Goal: Information Seeking & Learning: Learn about a topic

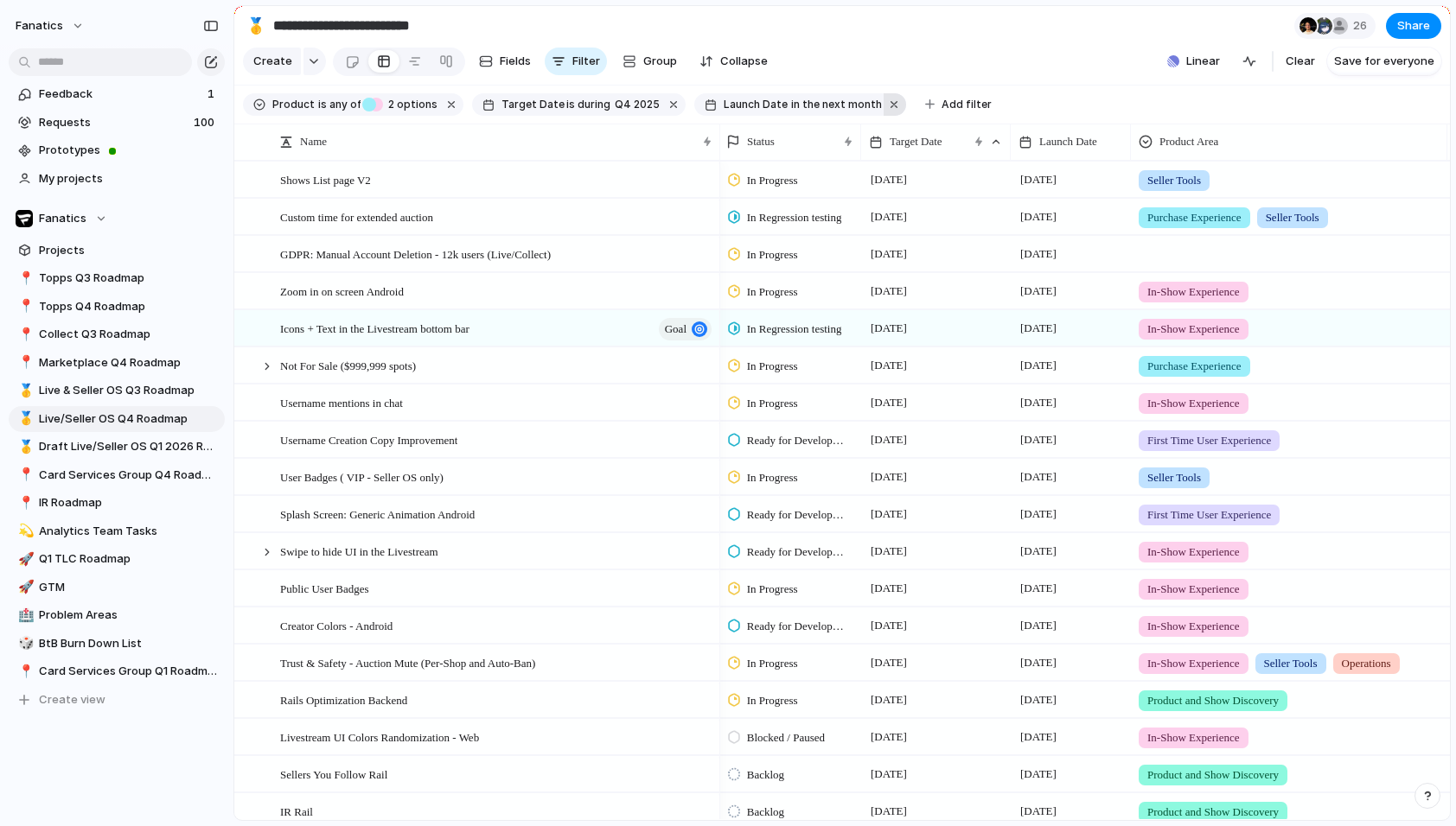
click at [884, 102] on button "button" at bounding box center [895, 104] width 22 height 22
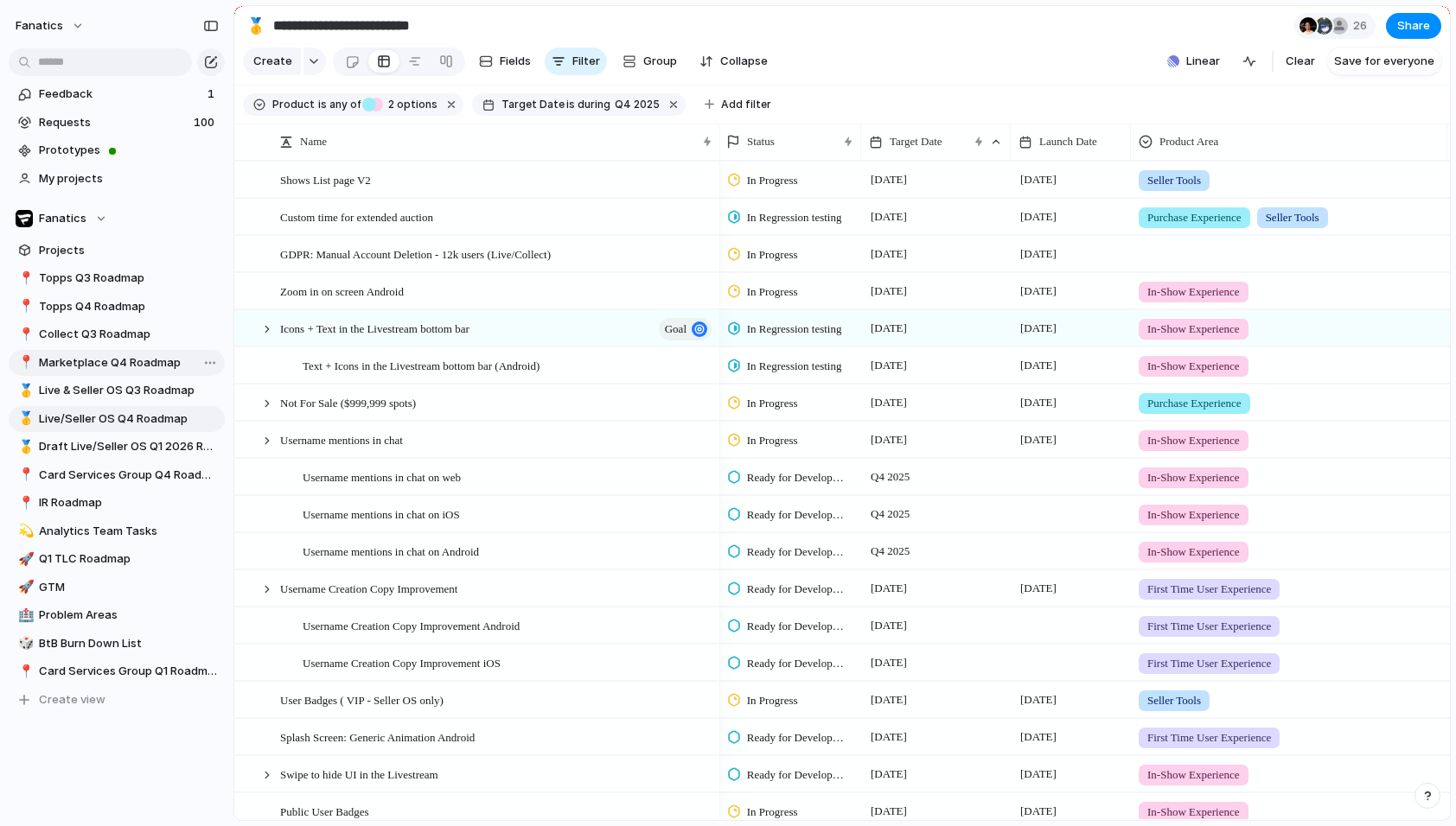
click at [118, 352] on link "📍 Marketplace Q4 Roadmap" at bounding box center [116, 362] width 216 height 26
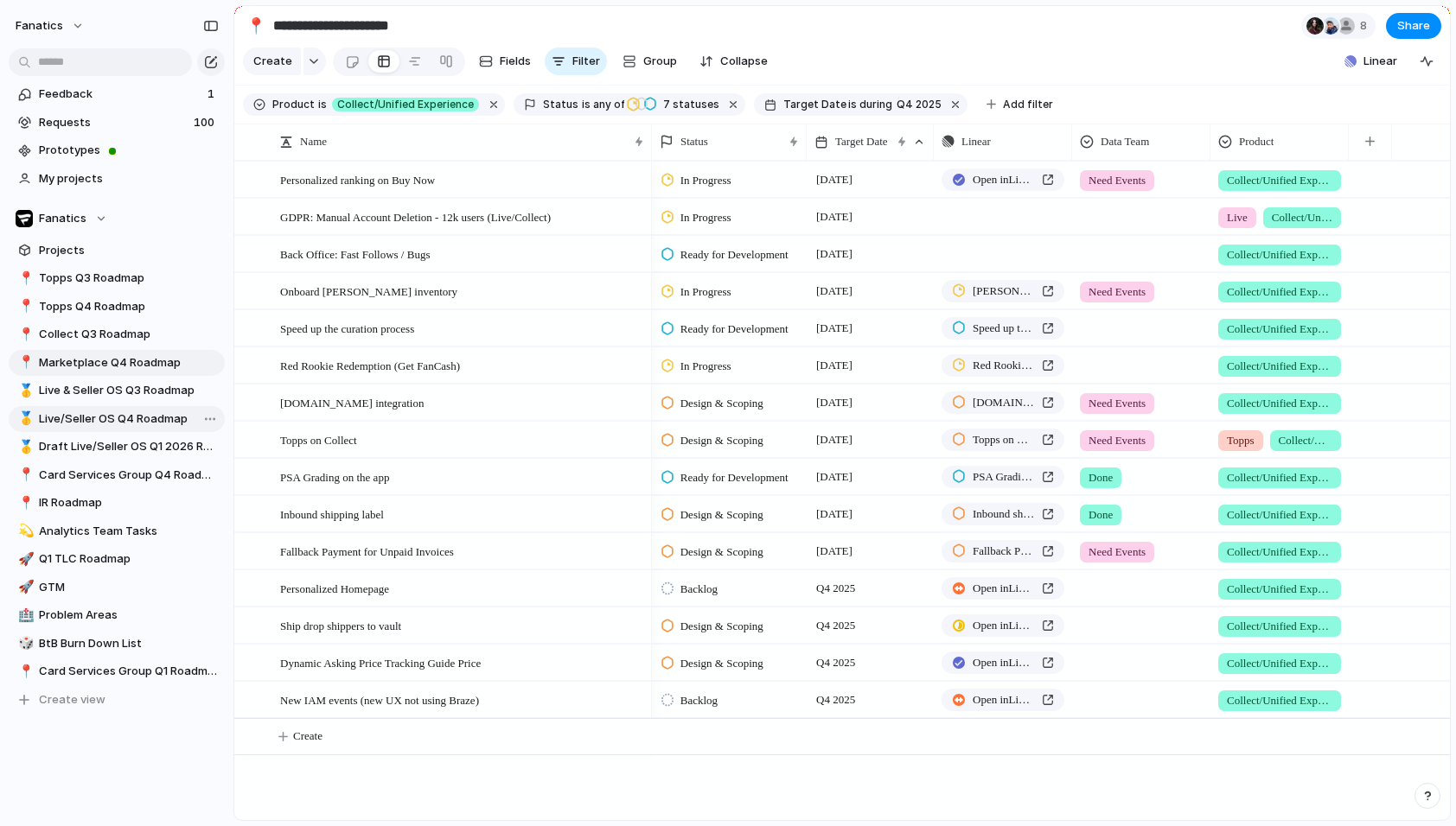
click at [62, 422] on span "Live/Seller OS Q4 Roadmap" at bounding box center [128, 419] width 180 height 17
type input "**********"
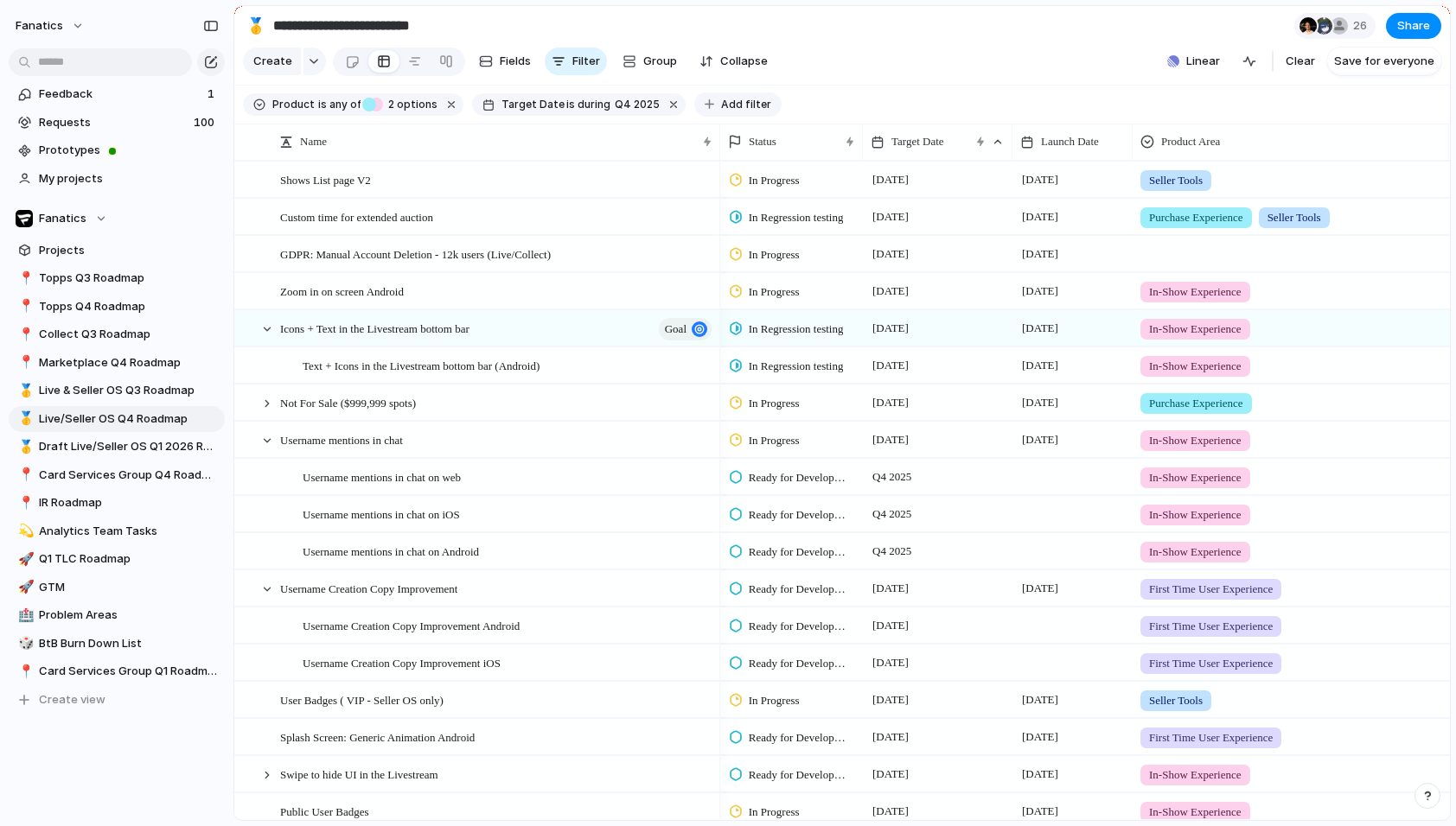
click at [721, 99] on span "Add filter" at bounding box center [746, 104] width 50 height 15
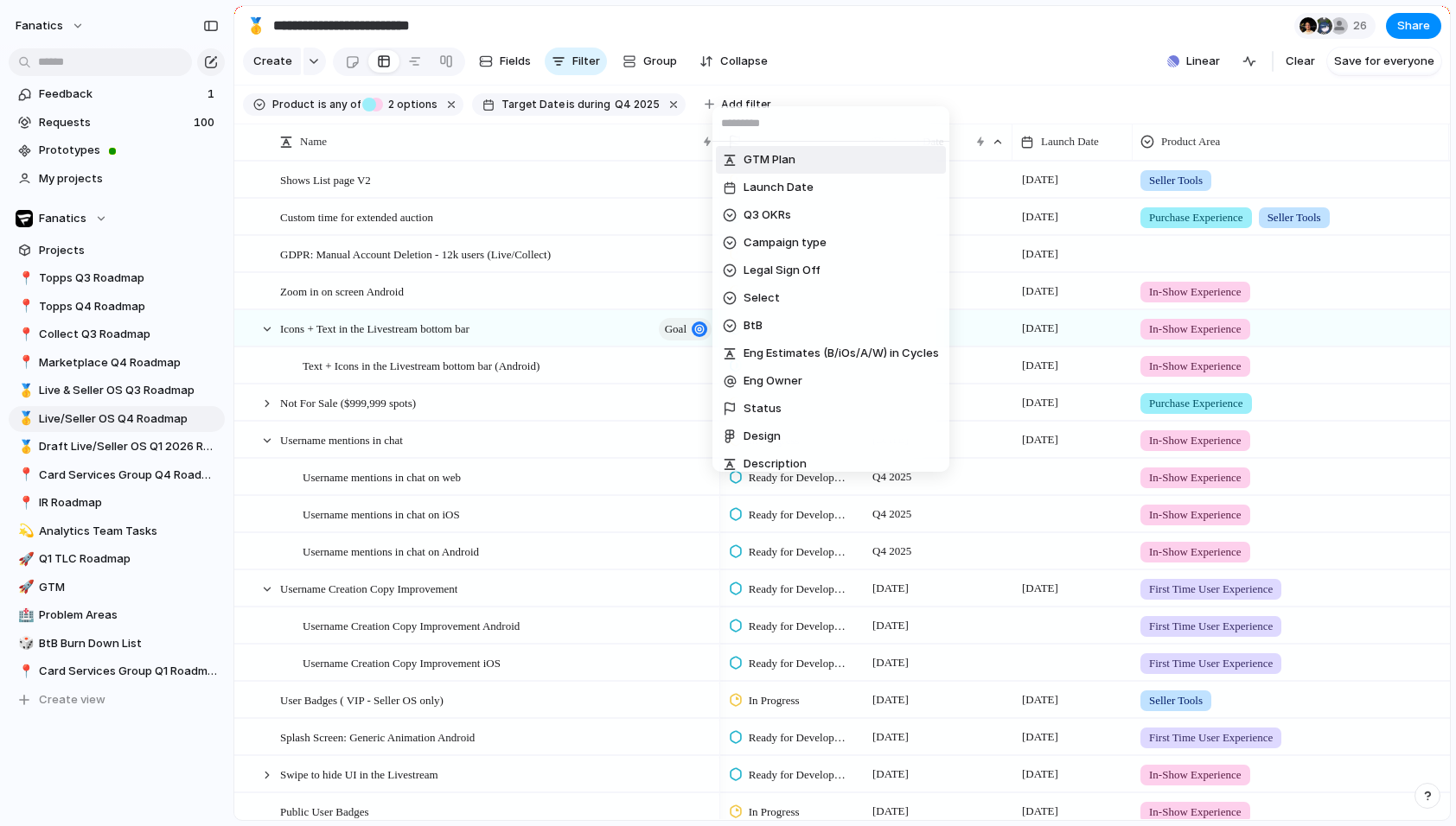
click at [931, 47] on div "GTM Plan Launch Date Q3 OKRs Campaign type Legal Sign Off Select BtB Eng Estima…" at bounding box center [728, 413] width 1456 height 826
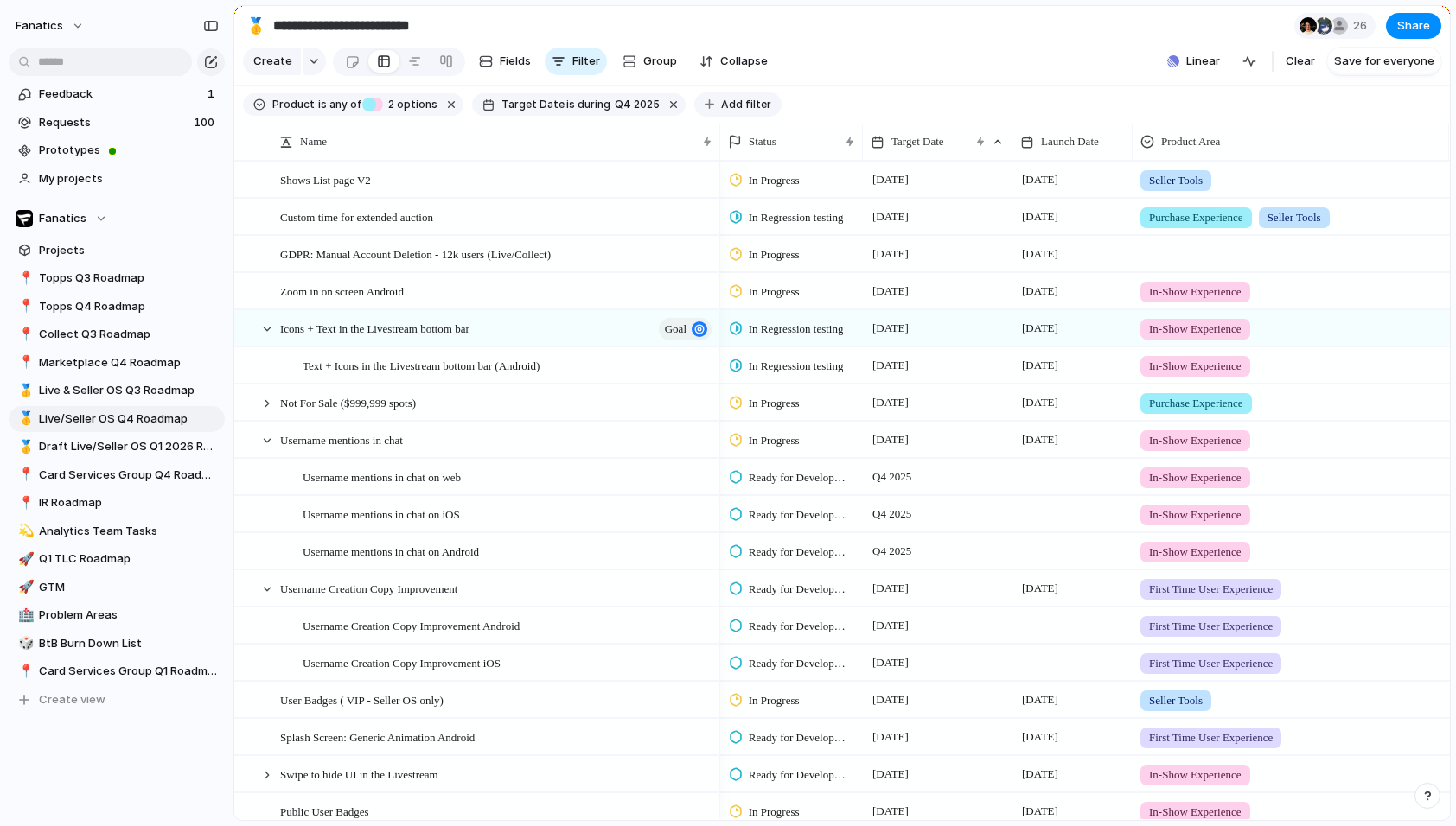
click at [736, 101] on span "Add filter" at bounding box center [746, 104] width 50 height 15
type input "***"
click at [783, 169] on span "Launch Date" at bounding box center [802, 161] width 70 height 17
click at [784, 270] on li "range" at bounding box center [809, 272] width 141 height 28
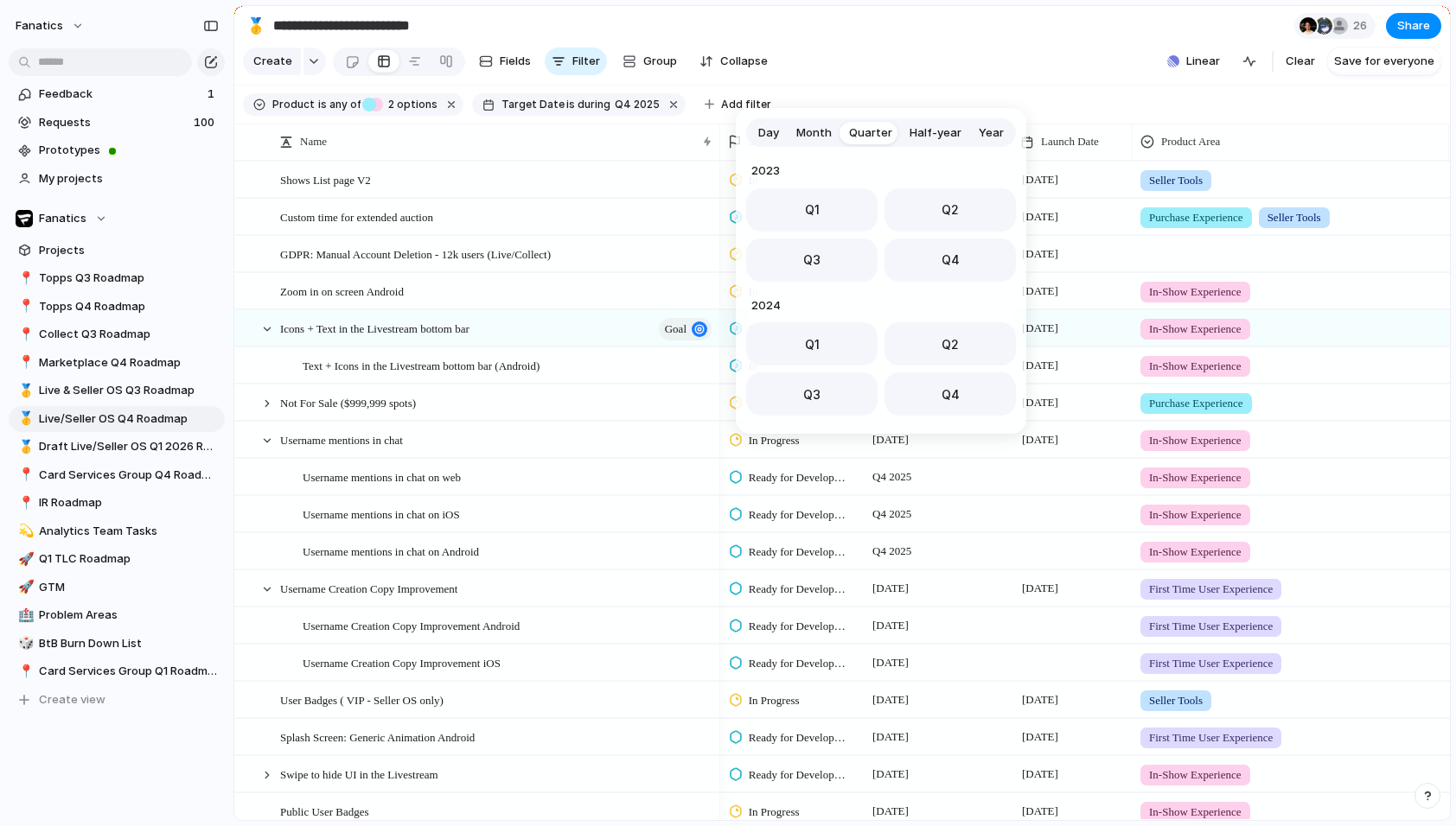
scroll to position [274, 0]
click at [815, 128] on span "Month" at bounding box center [814, 132] width 36 height 17
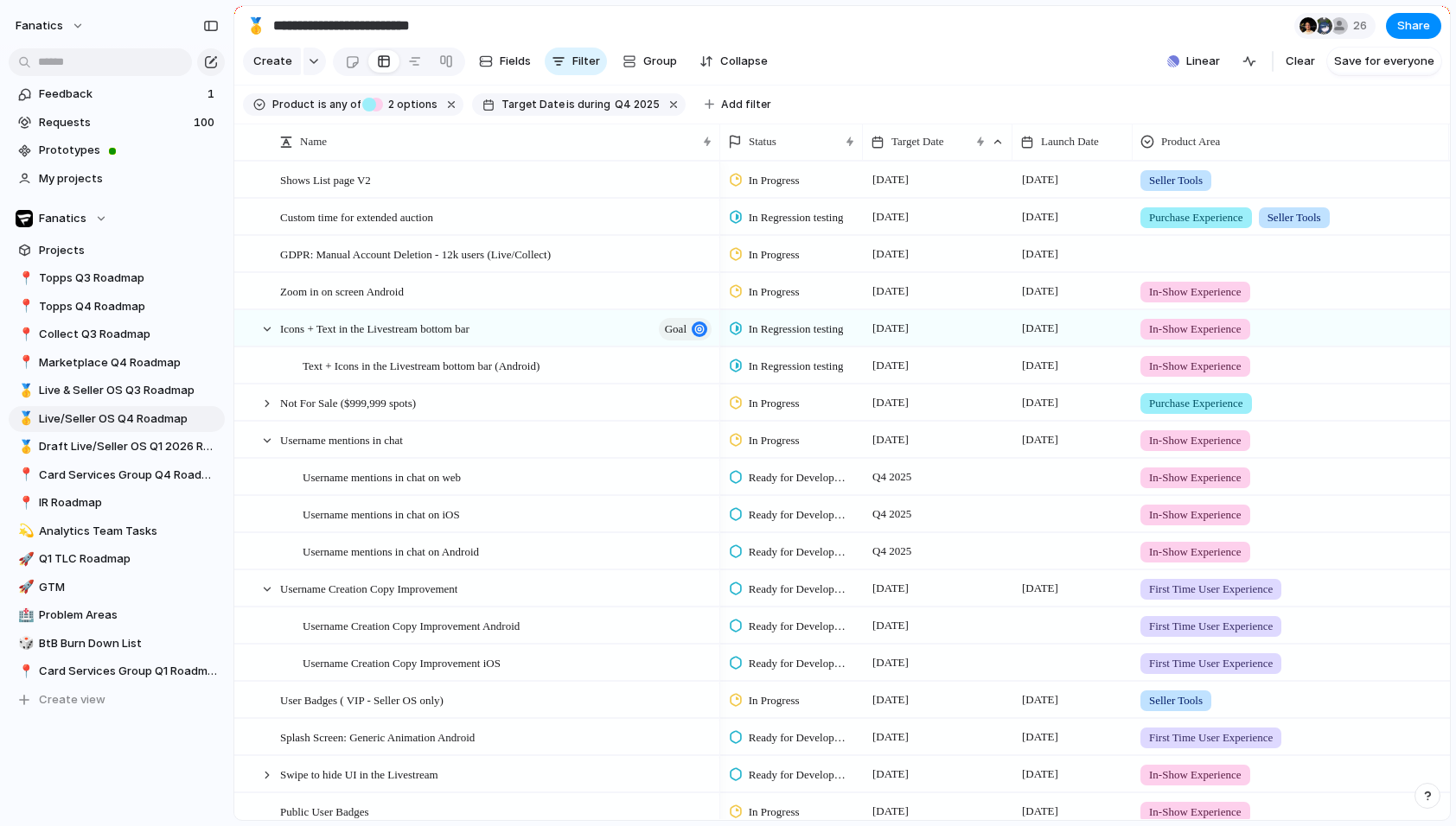
click at [737, 103] on div "Day Month Quarter Half-year Year 2023 Jan Feb Mar Apr May Jun Jul Aug Sep Oct N…" at bounding box center [728, 413] width 1456 height 826
click at [725, 104] on span "Add filter" at bounding box center [746, 104] width 50 height 15
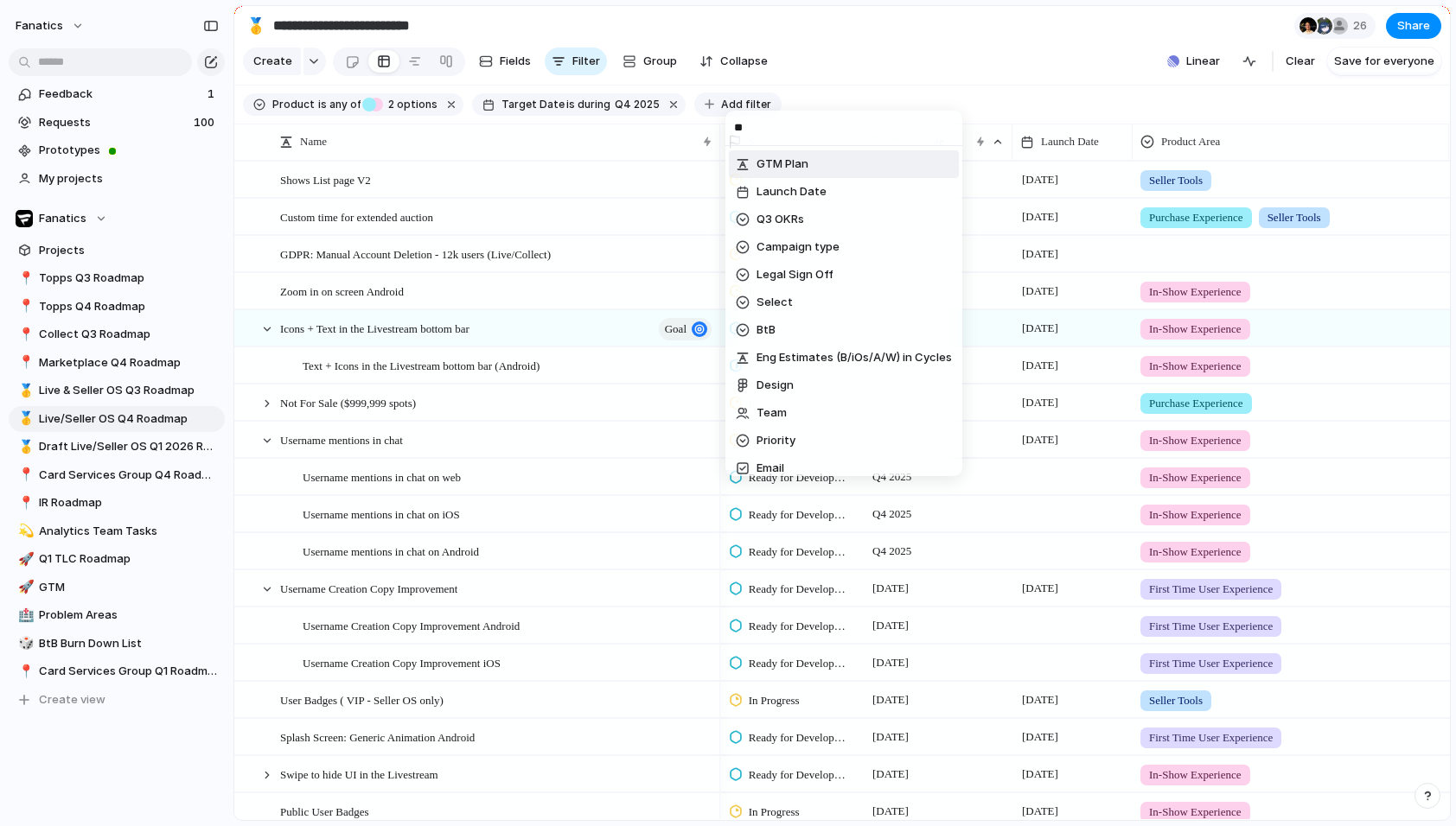
type input "***"
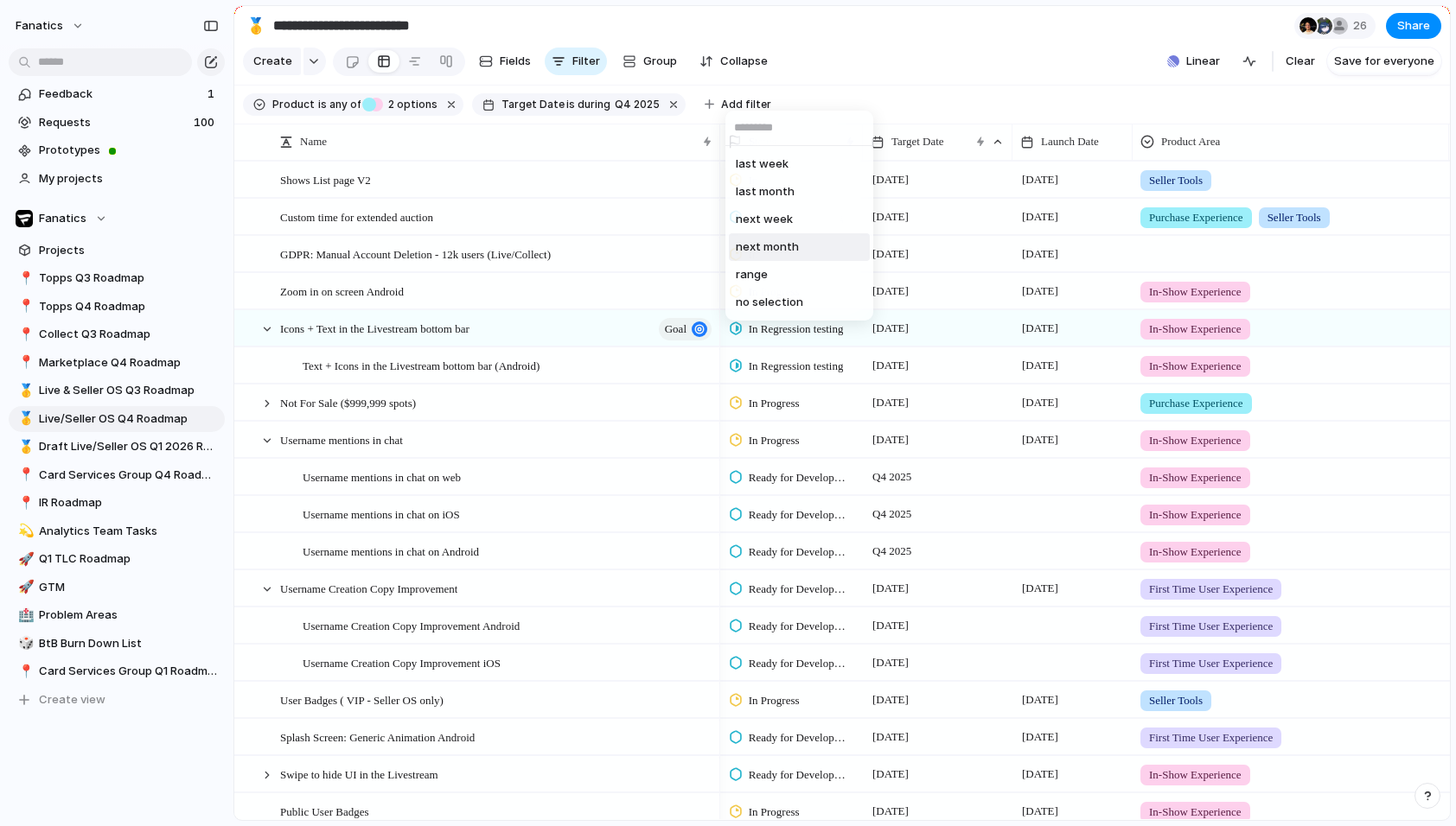
click at [787, 242] on span "next month" at bounding box center [767, 247] width 63 height 17
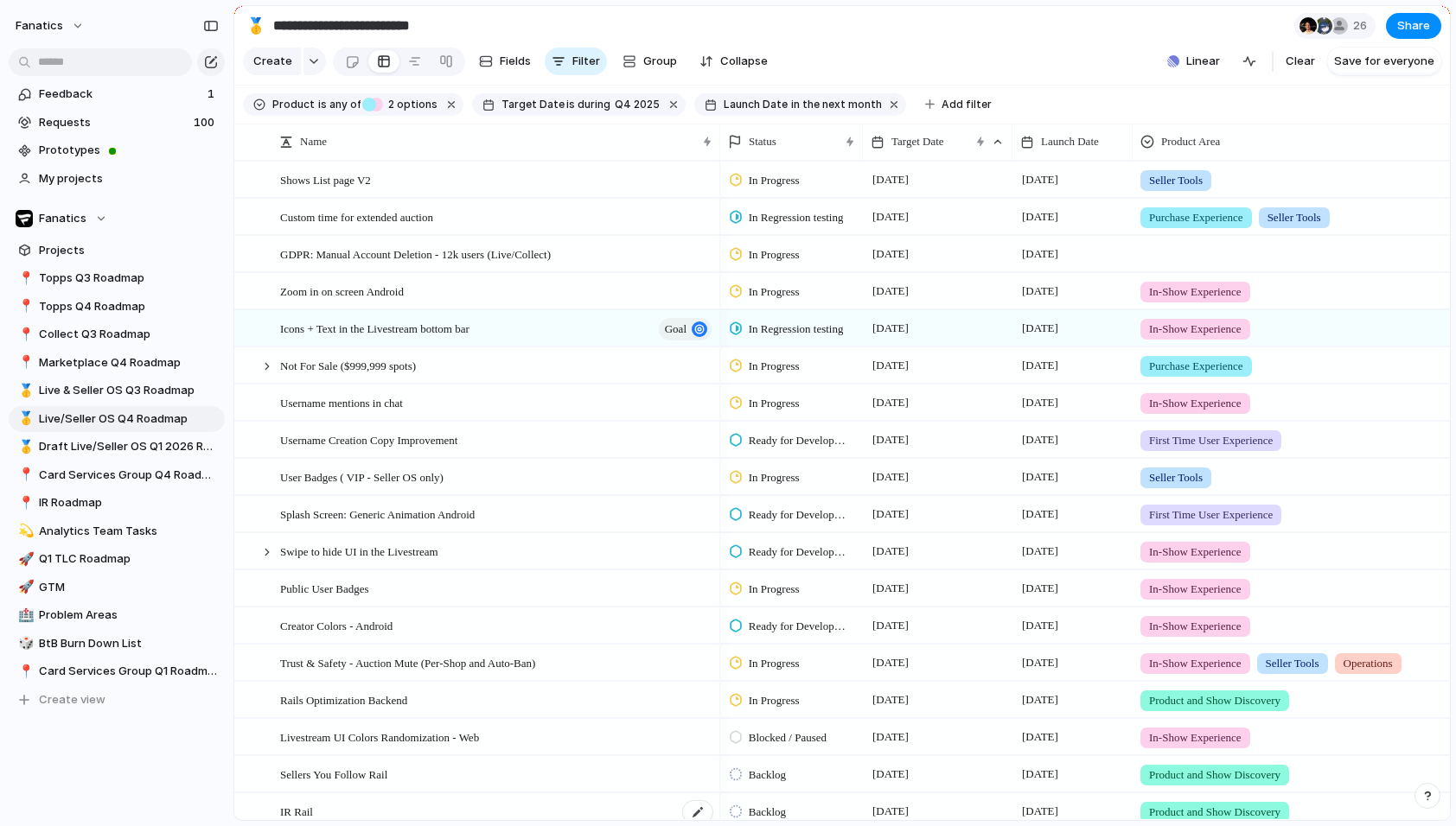
scroll to position [0, 0]
click at [567, 101] on span "is" at bounding box center [571, 104] width 9 height 15
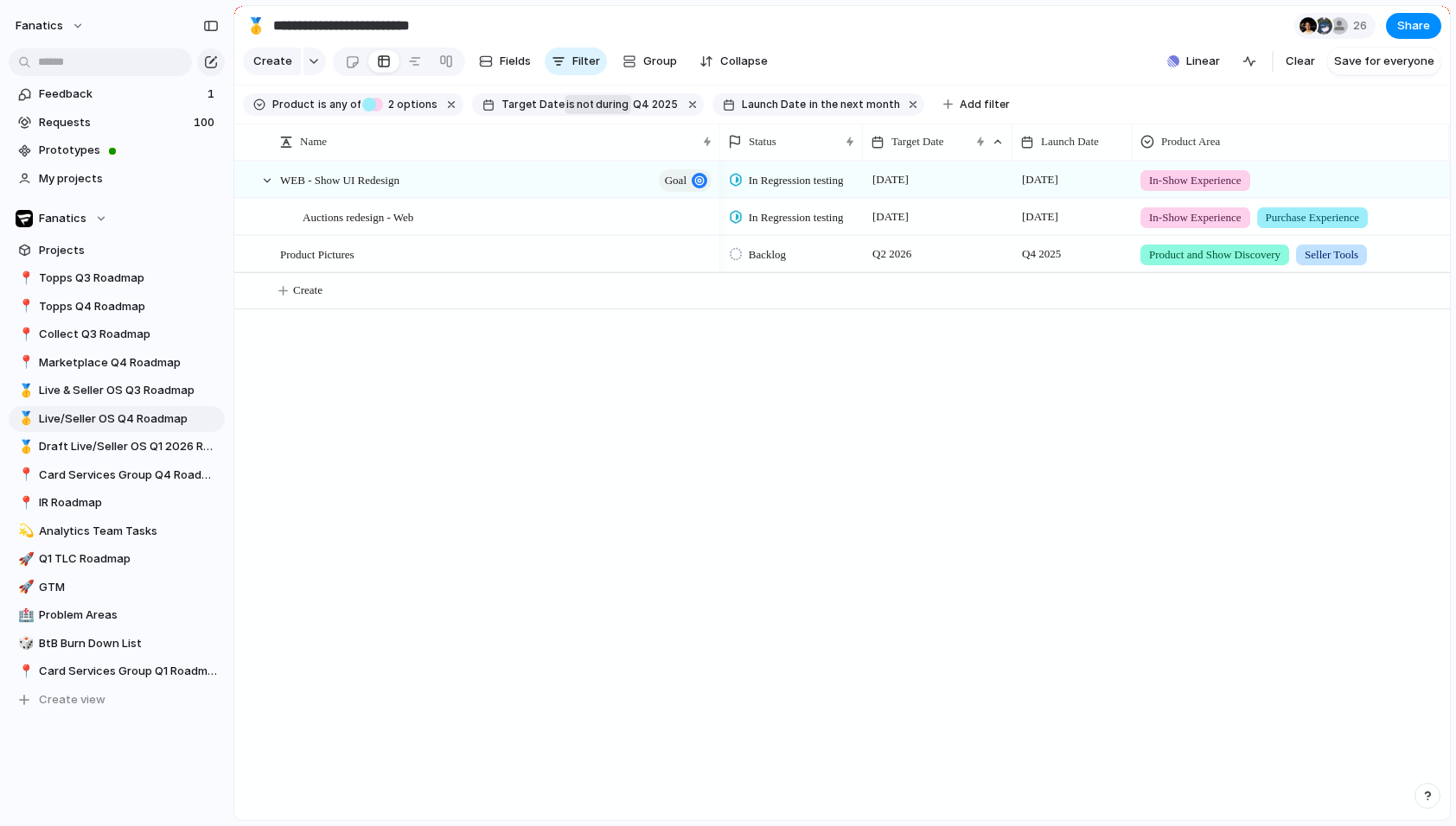
click at [594, 110] on span "during" at bounding box center [612, 104] width 36 height 15
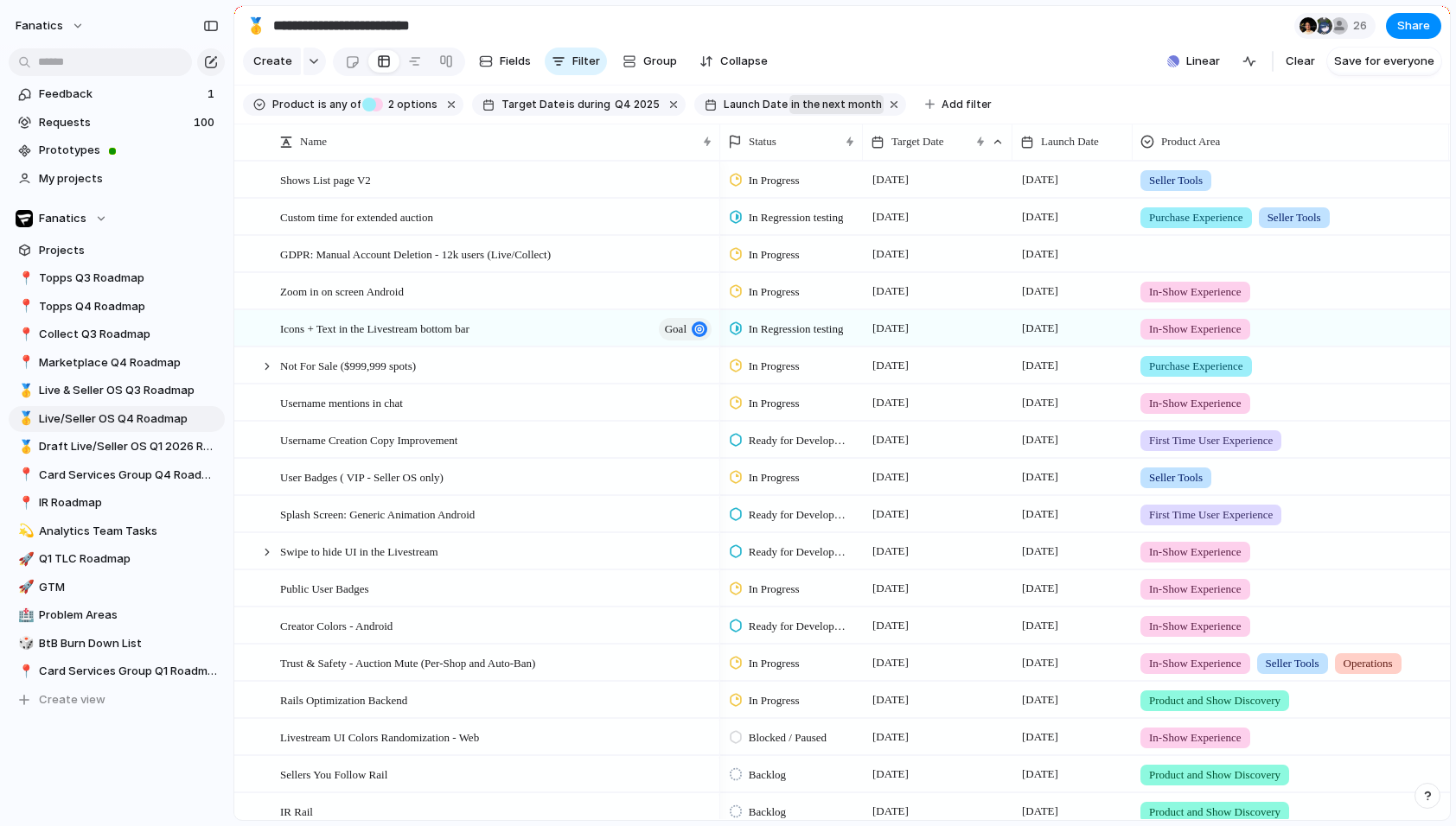
click at [834, 105] on span "in the next month" at bounding box center [836, 104] width 90 height 15
click at [880, 250] on span "next month" at bounding box center [876, 248] width 63 height 17
click at [812, 103] on span "in the next month" at bounding box center [836, 104] width 90 height 15
click at [858, 248] on span "next month" at bounding box center [853, 246] width 63 height 17
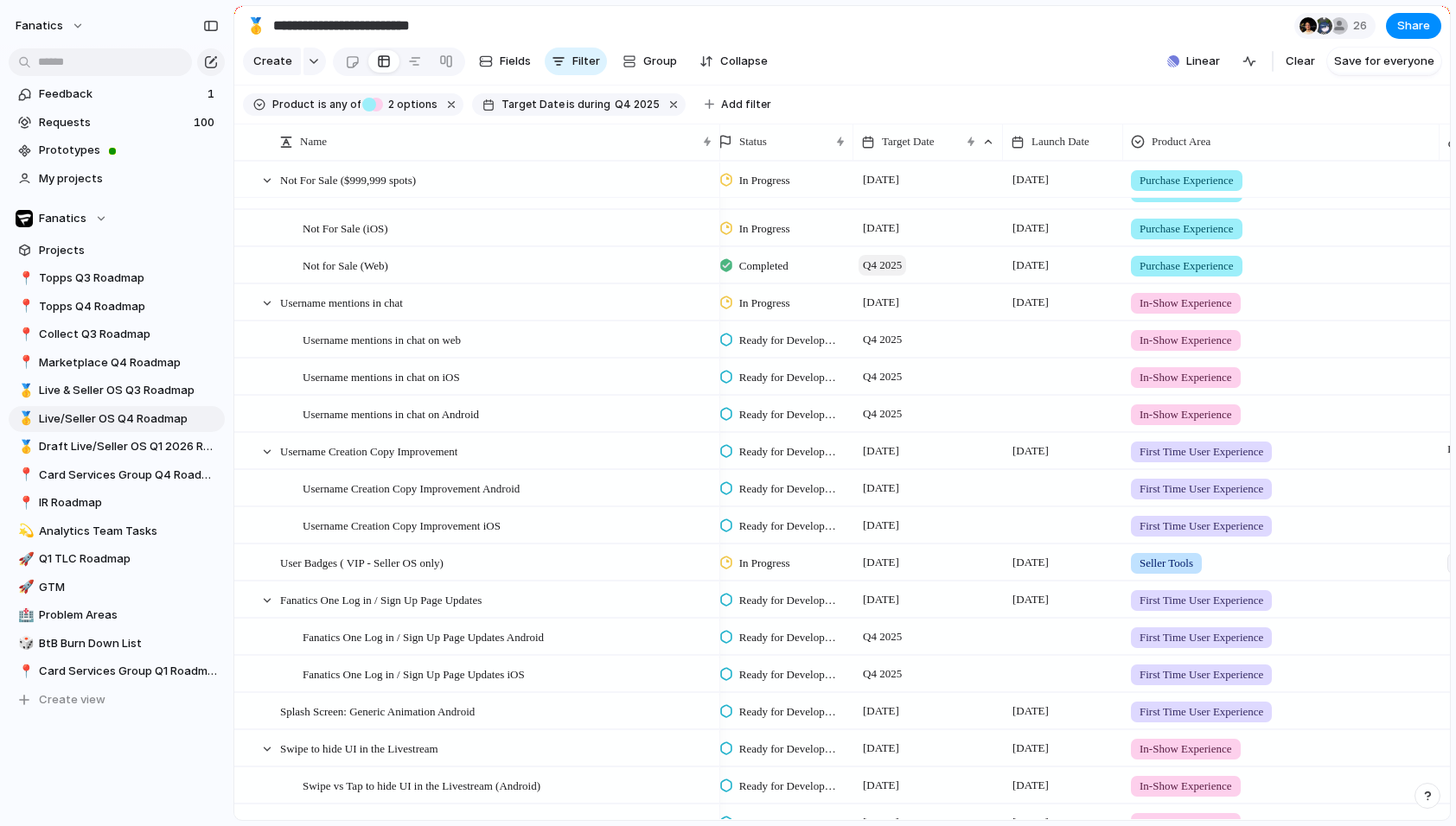
scroll to position [106, 0]
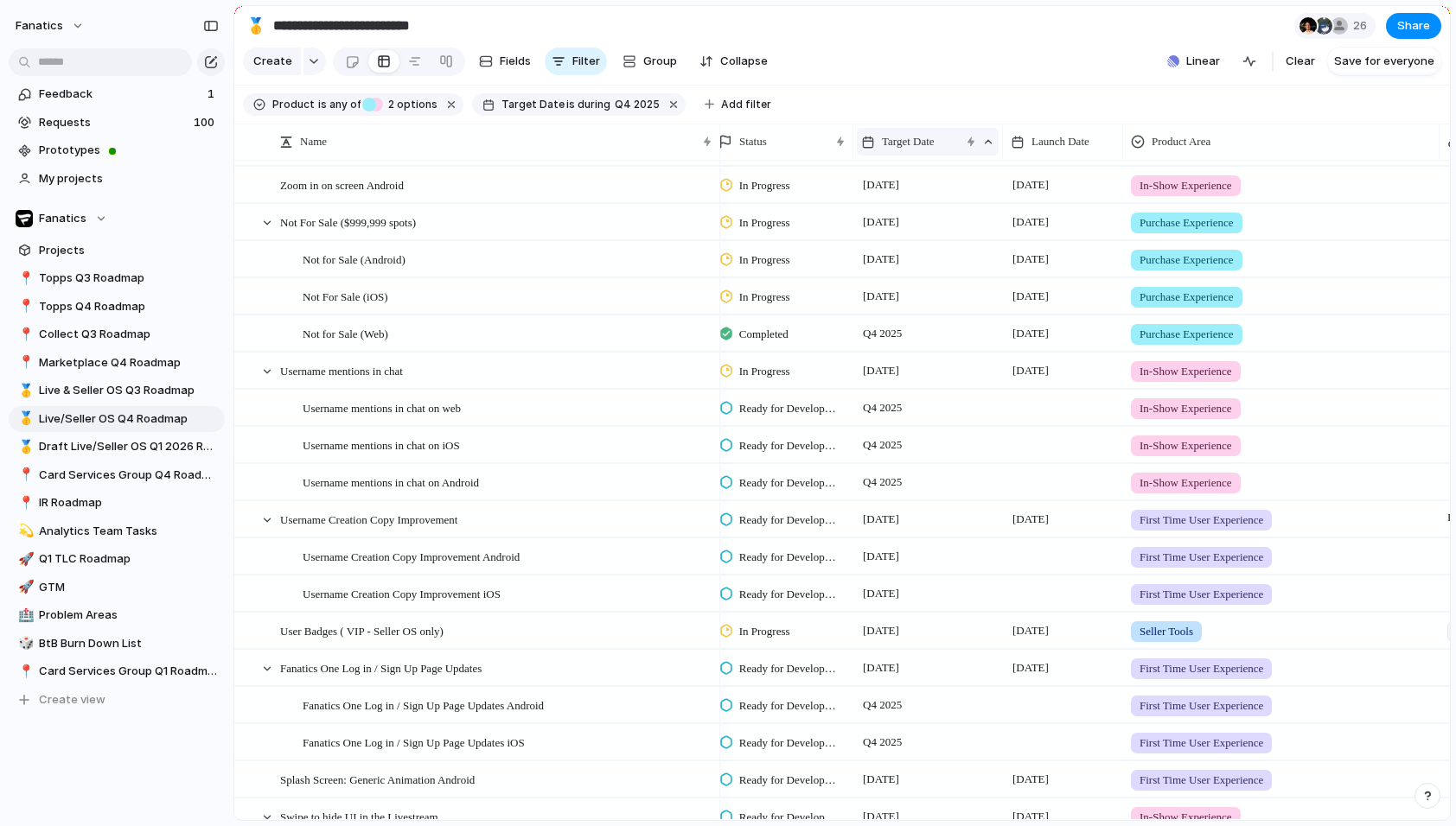
click at [904, 133] on span "Target Date" at bounding box center [908, 141] width 53 height 17
click at [921, 240] on span "Clear sort" at bounding box center [918, 236] width 55 height 17
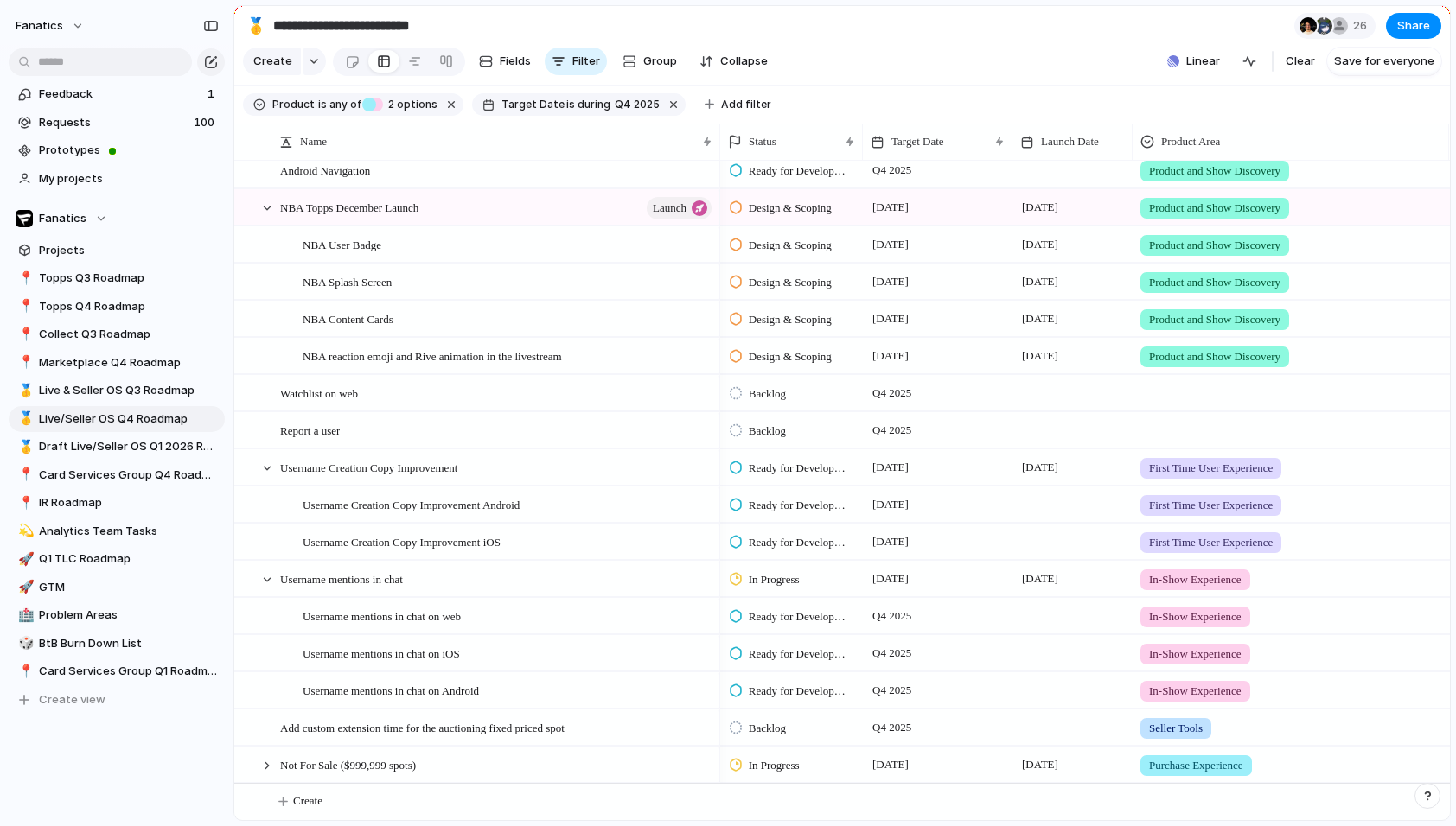
scroll to position [0, 0]
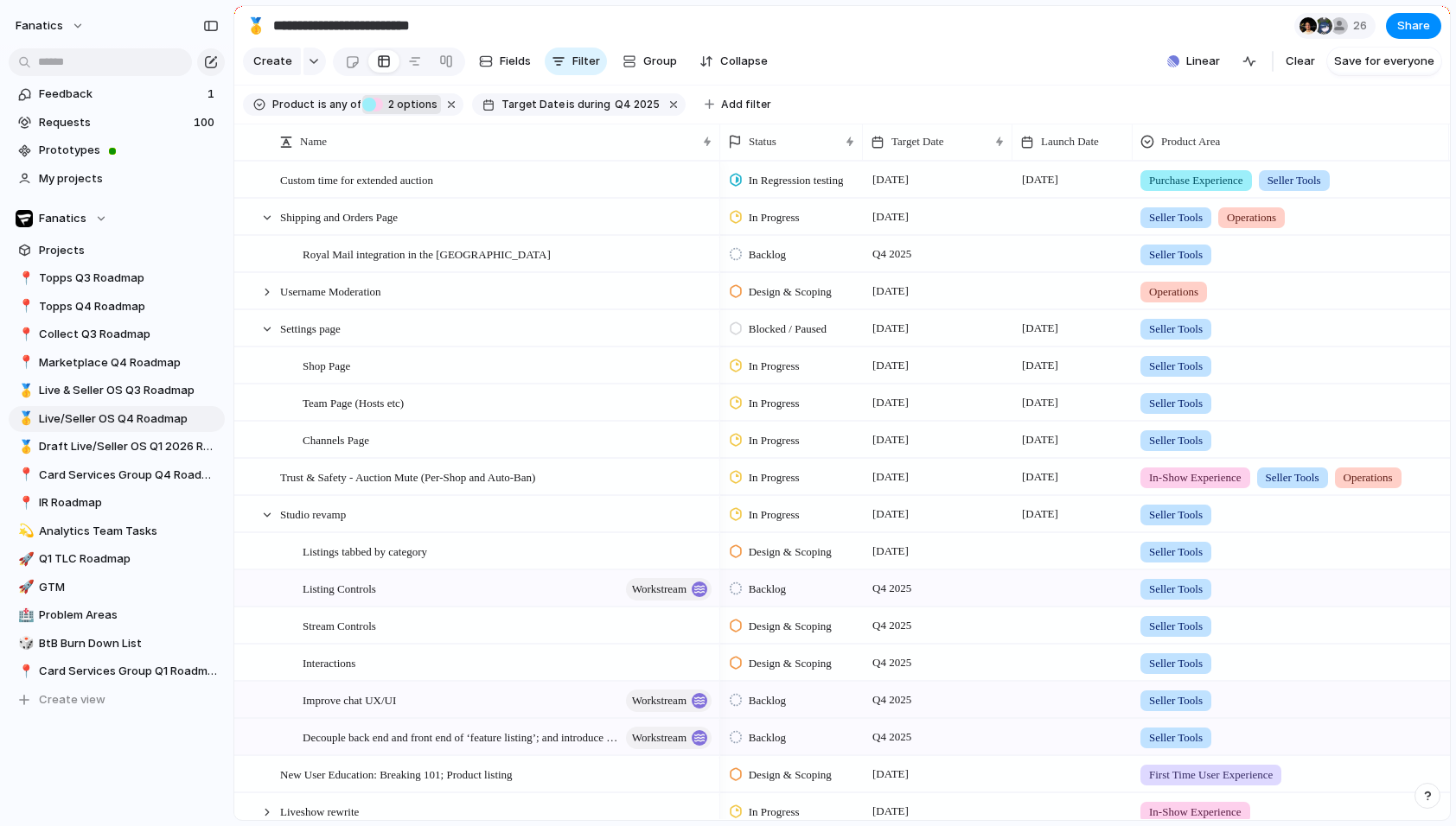
click at [390, 106] on span "2" at bounding box center [390, 104] width 13 height 13
click at [390, 98] on div "Live Topps Collect/Unified Experience Seller OS IR Collecting Experience No Pro…" at bounding box center [728, 413] width 1456 height 826
click at [623, 105] on span "Q4 2025" at bounding box center [638, 104] width 45 height 15
click at [668, 164] on span "last week" at bounding box center [660, 165] width 53 height 17
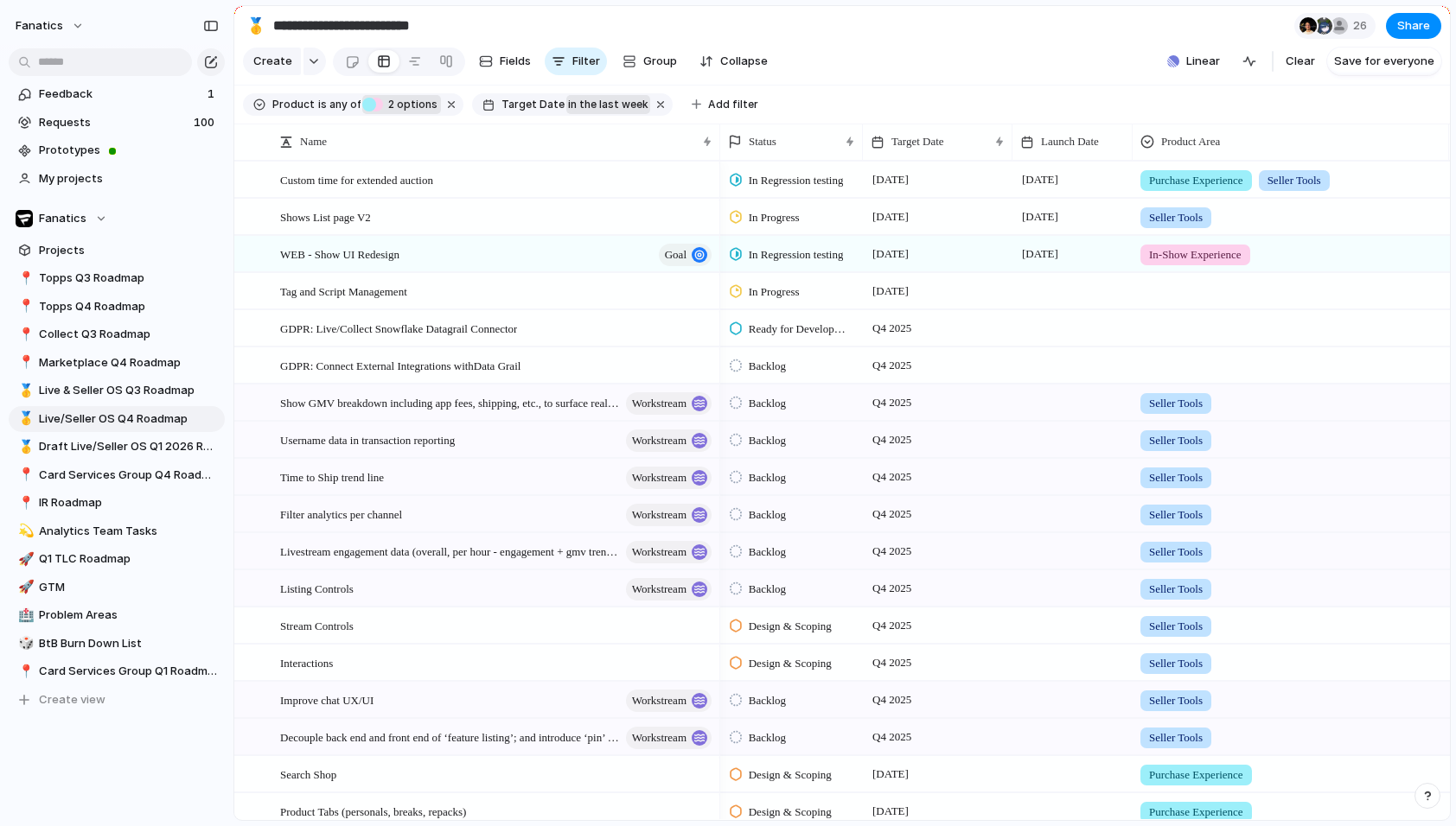
click at [614, 103] on span "in the last week" at bounding box center [608, 104] width 81 height 15
click at [646, 189] on span "last month" at bounding box center [654, 191] width 59 height 17
